Goal: Information Seeking & Learning: Learn about a topic

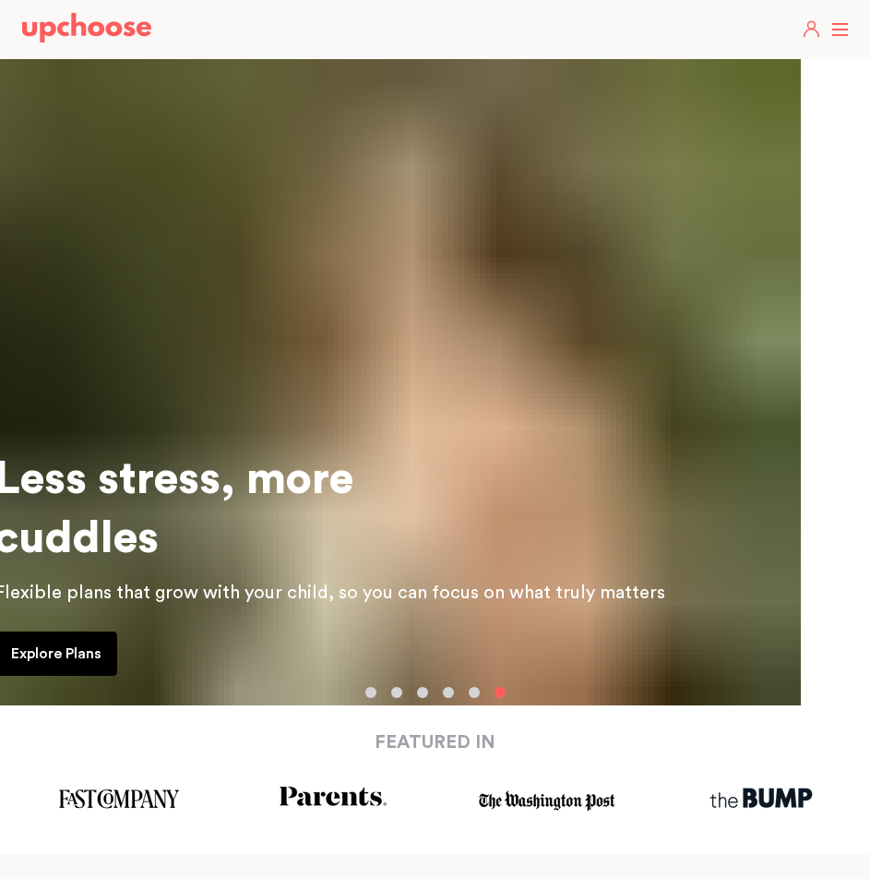
click at [847, 29] on span at bounding box center [841, 30] width 16 height 2
click at [0, 0] on input "checkbox" at bounding box center [0, 0] width 0 height 0
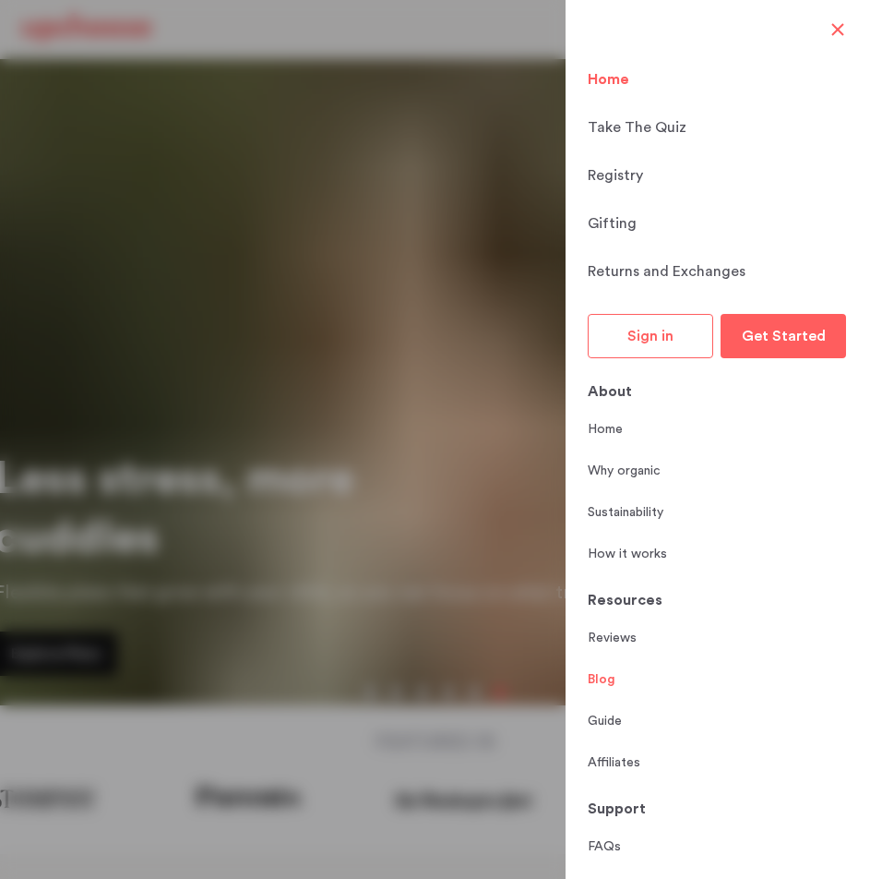
click at [600, 682] on link "Blog" at bounding box center [602, 679] width 28 height 19
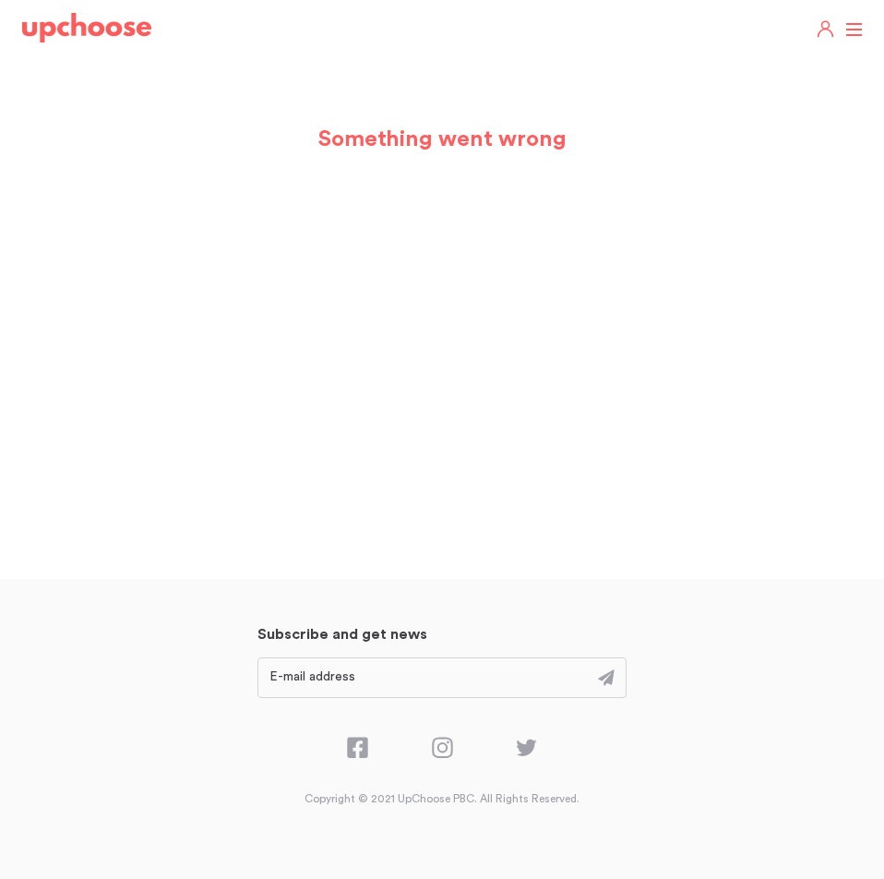
click at [852, 30] on label at bounding box center [854, 30] width 17 height 0
click at [0, 0] on input "checkbox" at bounding box center [0, 0] width 0 height 0
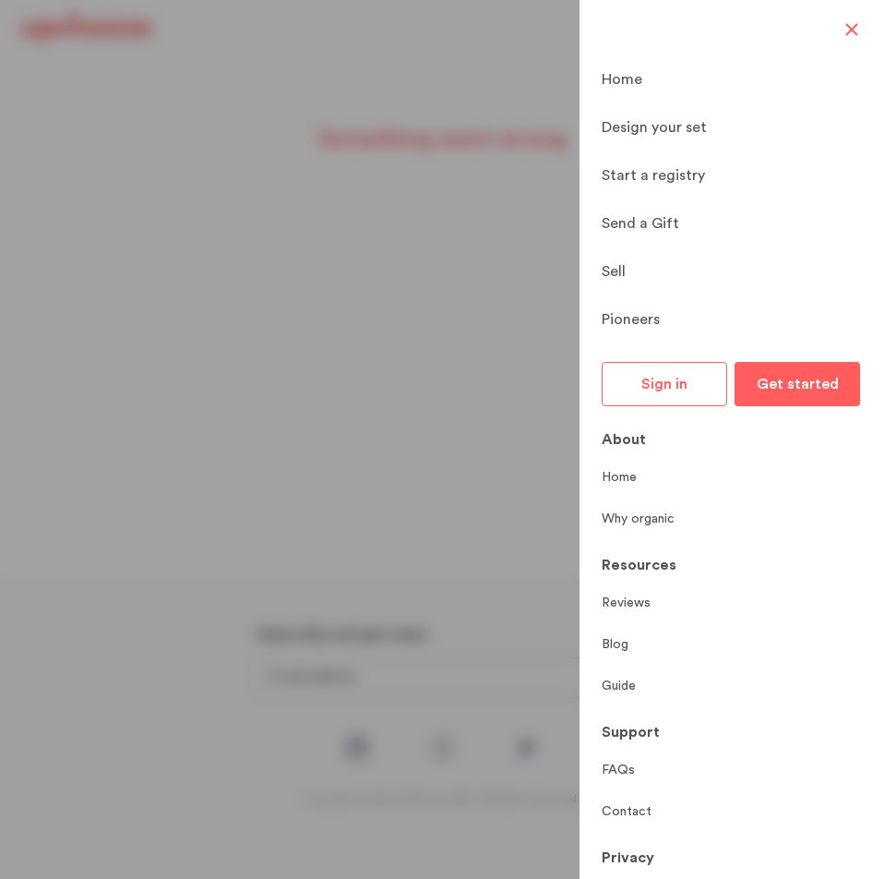
scroll to position [90, 0]
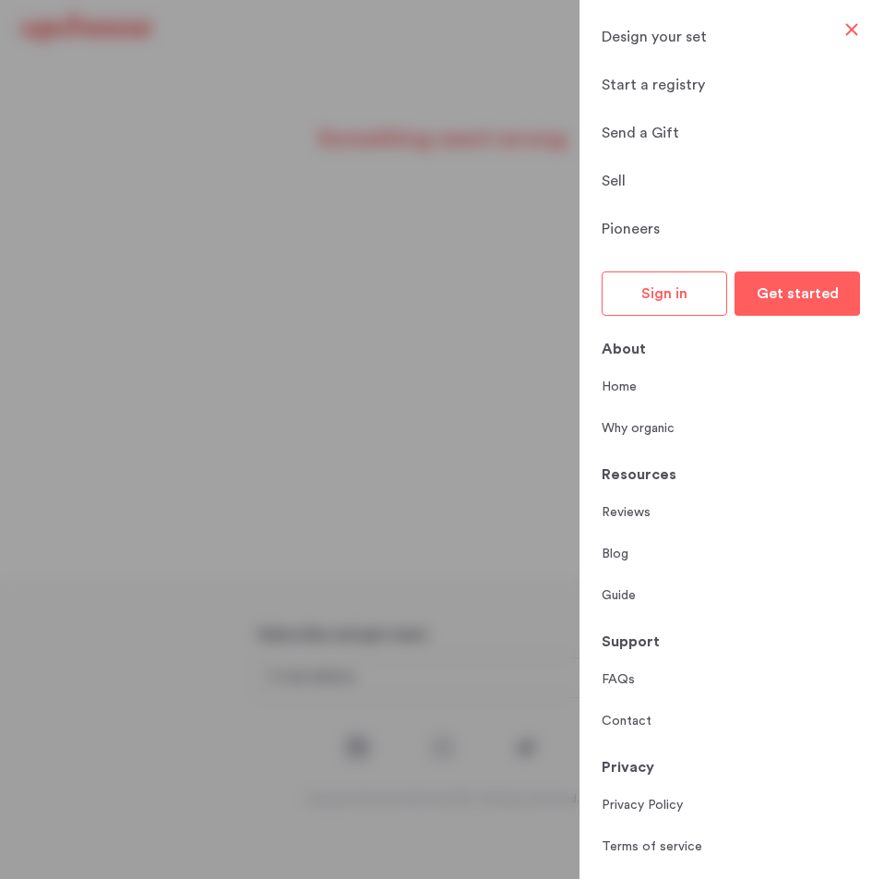
drag, startPoint x: 849, startPoint y: 32, endPoint x: 837, endPoint y: 30, distance: 12.3
click at [849, 30] on label at bounding box center [854, 30] width 17 height 0
click at [0, 0] on input "checkbox" at bounding box center [0, 0] width 0 height 0
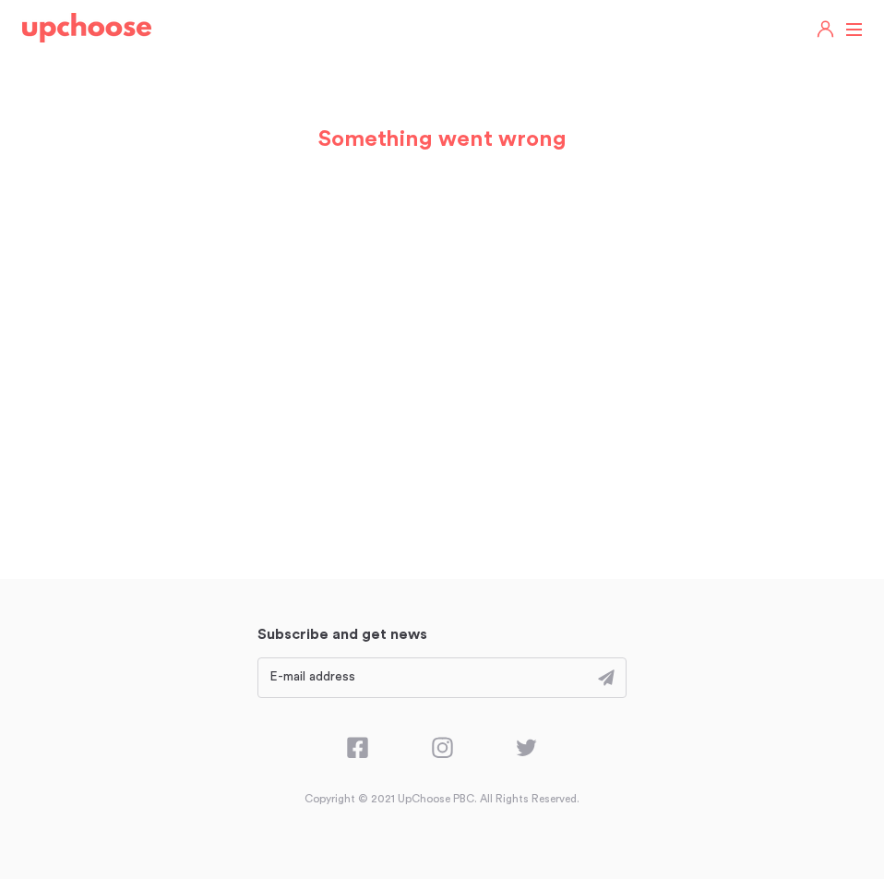
click at [128, 31] on img at bounding box center [86, 28] width 129 height 30
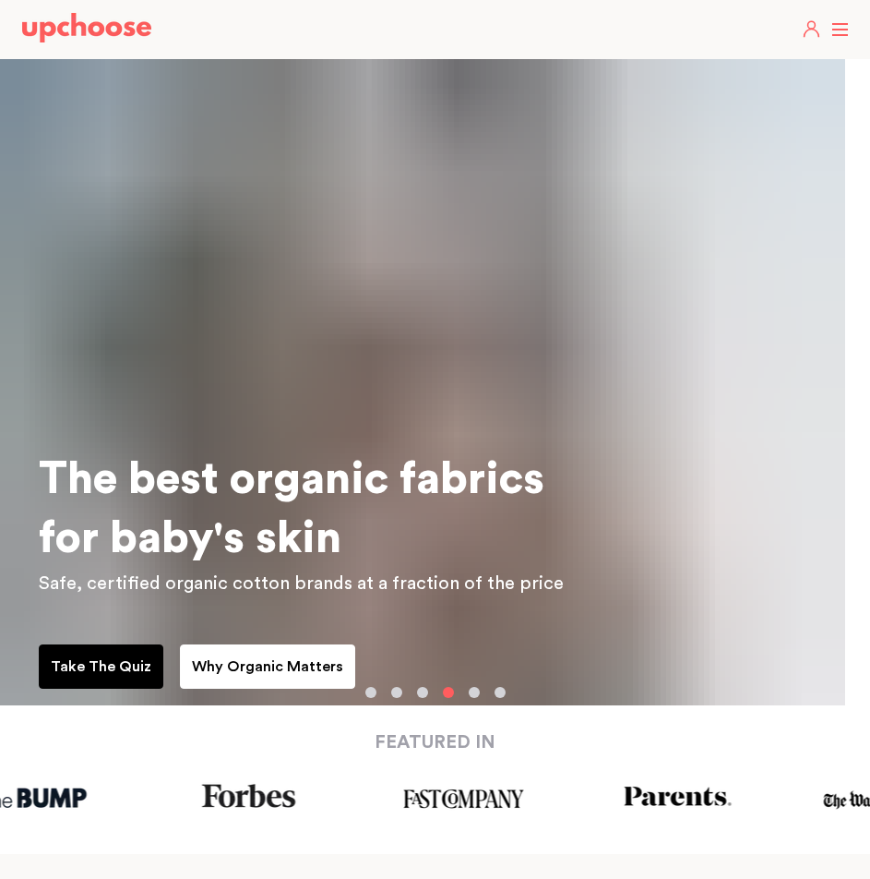
click at [837, 37] on header "Take The Quiz Registry Gifts What Parents Say Home Take The Quiz Registry Gifti…" at bounding box center [435, 29] width 870 height 59
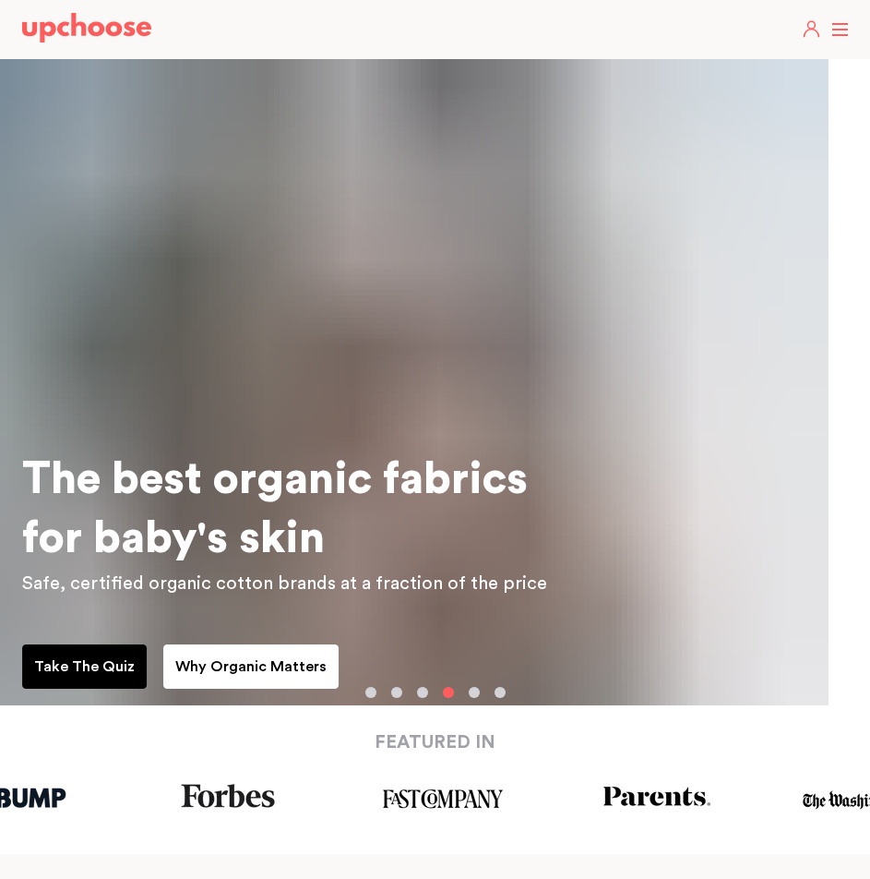
click at [845, 22] on header "Take The Quiz Registry Gifts What Parents Say Home Take The Quiz Registry Gifti…" at bounding box center [435, 29] width 870 height 59
click at [837, 28] on header "Take The Quiz Registry Gifts What Parents Say Home Take The Quiz Registry Gifti…" at bounding box center [435, 29] width 870 height 59
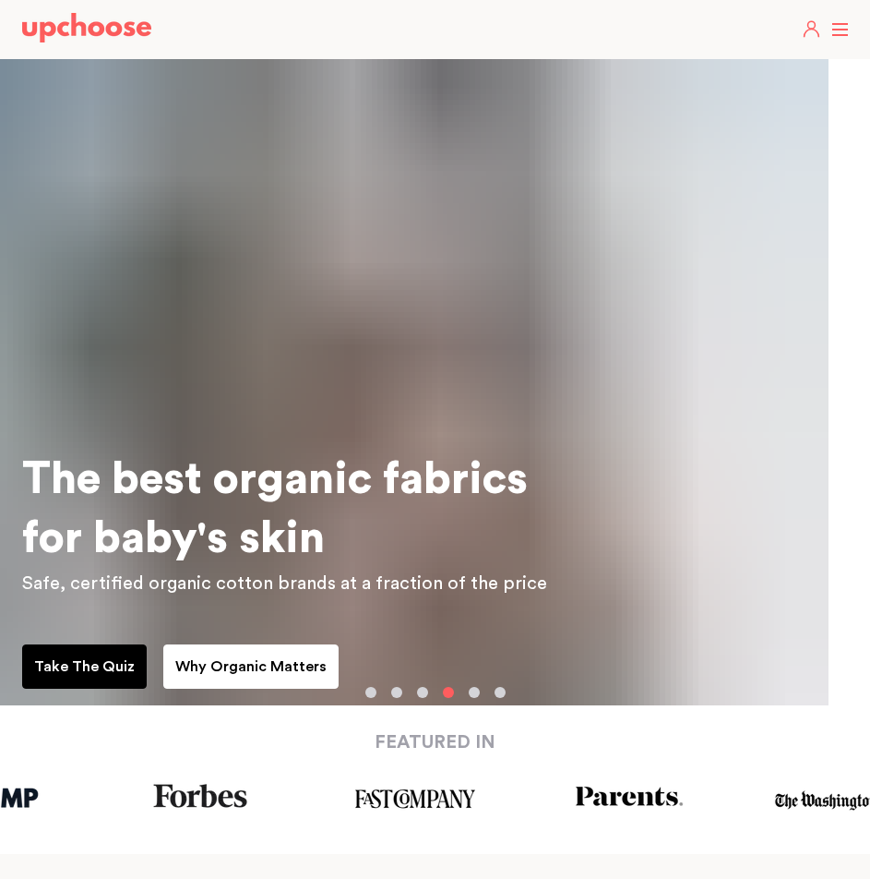
click at [836, 30] on span at bounding box center [841, 30] width 16 height 2
click at [0, 0] on input "checkbox" at bounding box center [0, 0] width 0 height 0
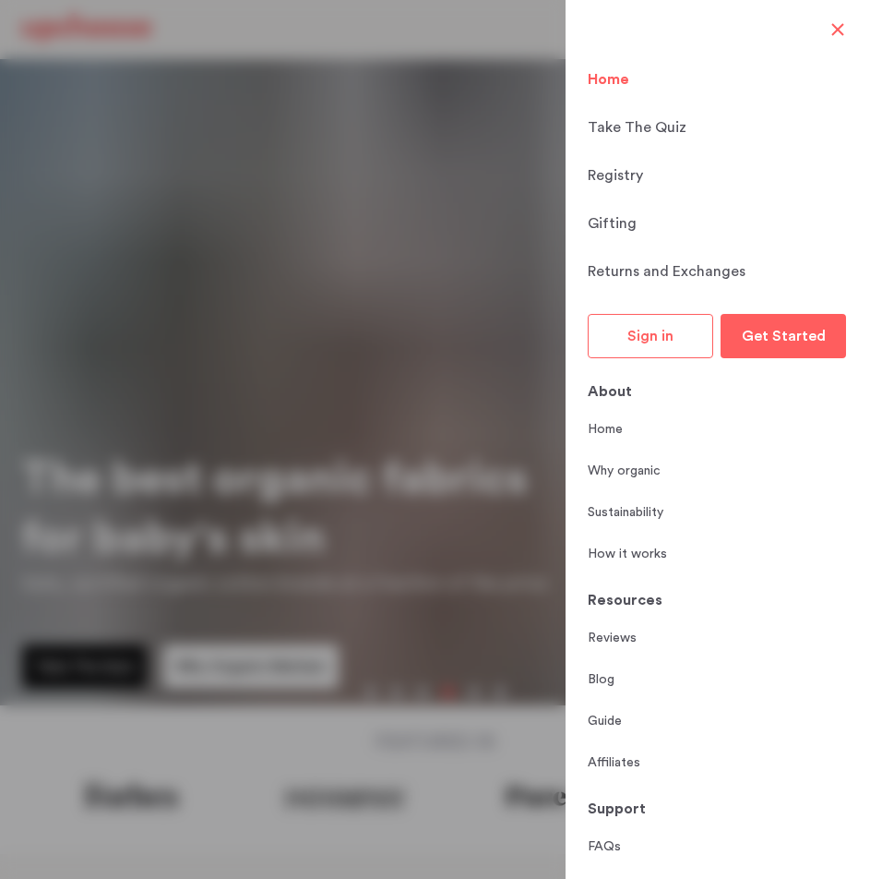
click at [610, 390] on div "About" at bounding box center [718, 391] width 260 height 22
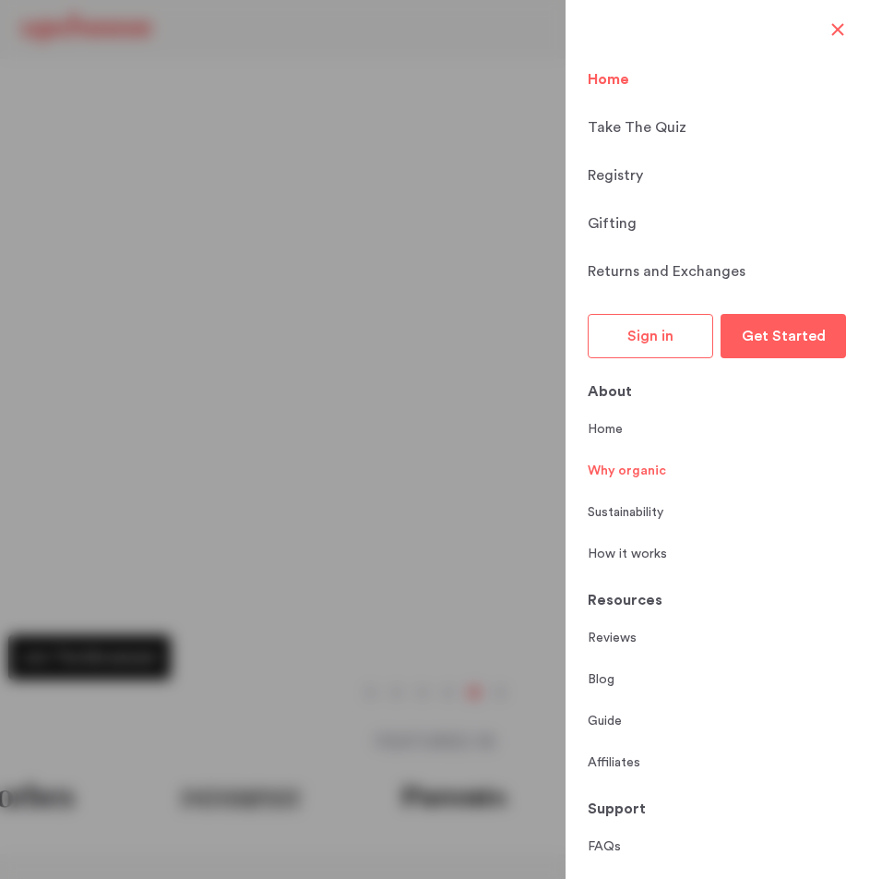
click at [626, 469] on link "Why organic" at bounding box center [627, 471] width 78 height 19
